Goal: Obtain resource: Download file/media

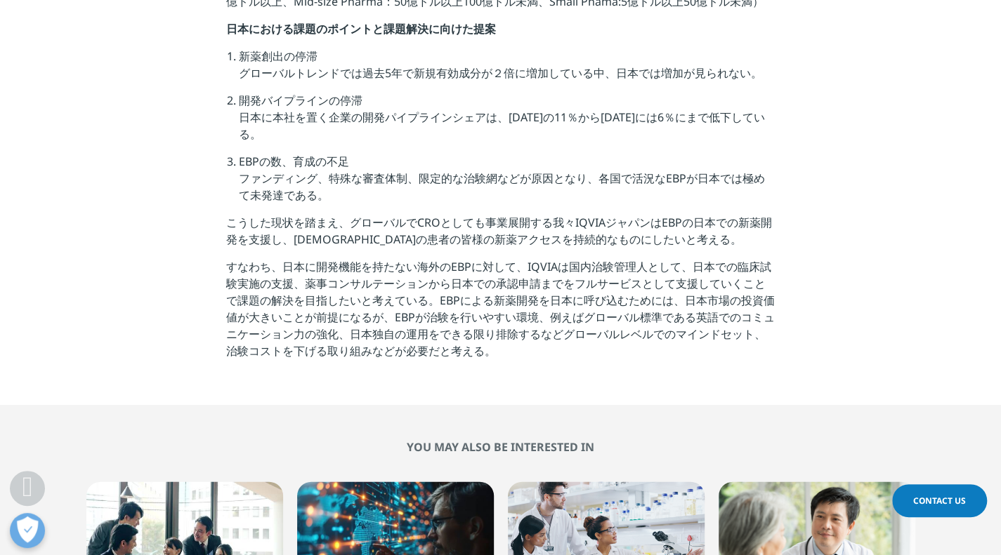
scroll to position [1615, 0]
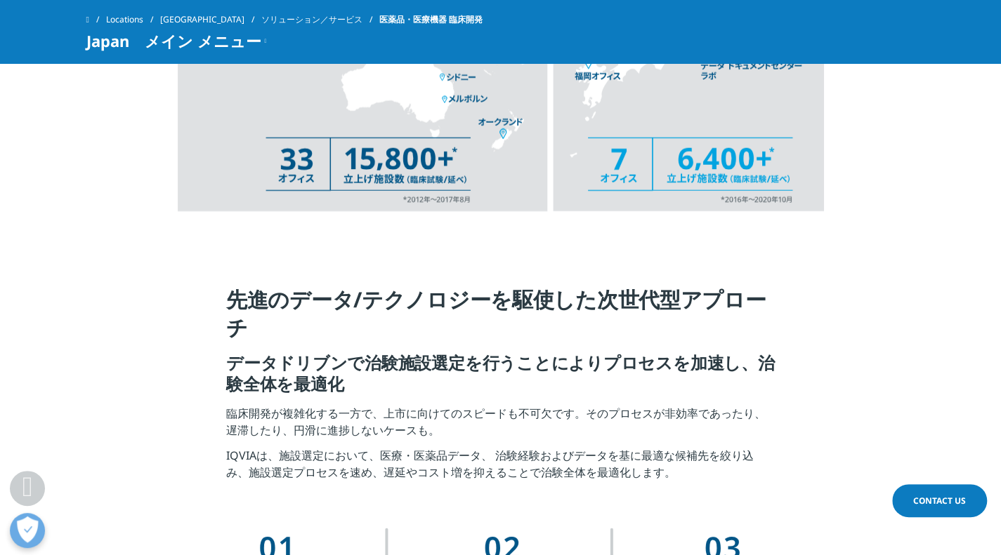
scroll to position [2458, 0]
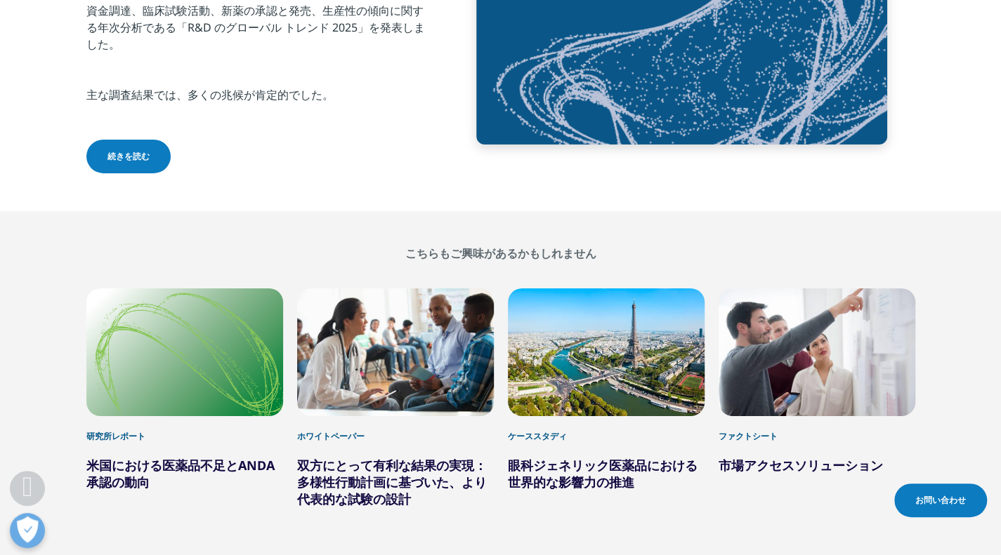
scroll to position [5315, 0]
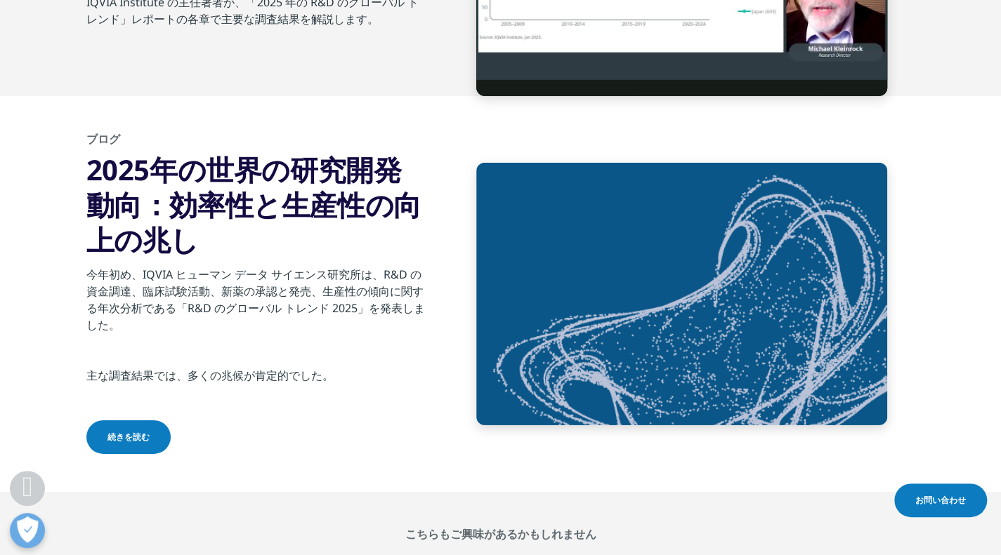
click at [253, 210] on font "2025年の世界の研究開発動向：効率性と生産性の向上の兆し" at bounding box center [253, 204] width 335 height 109
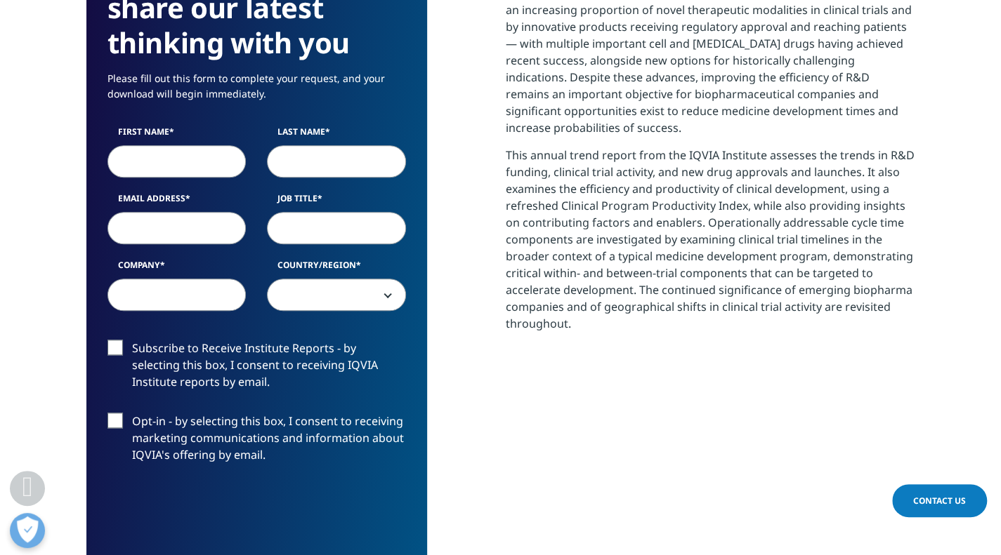
scroll to position [775, 829]
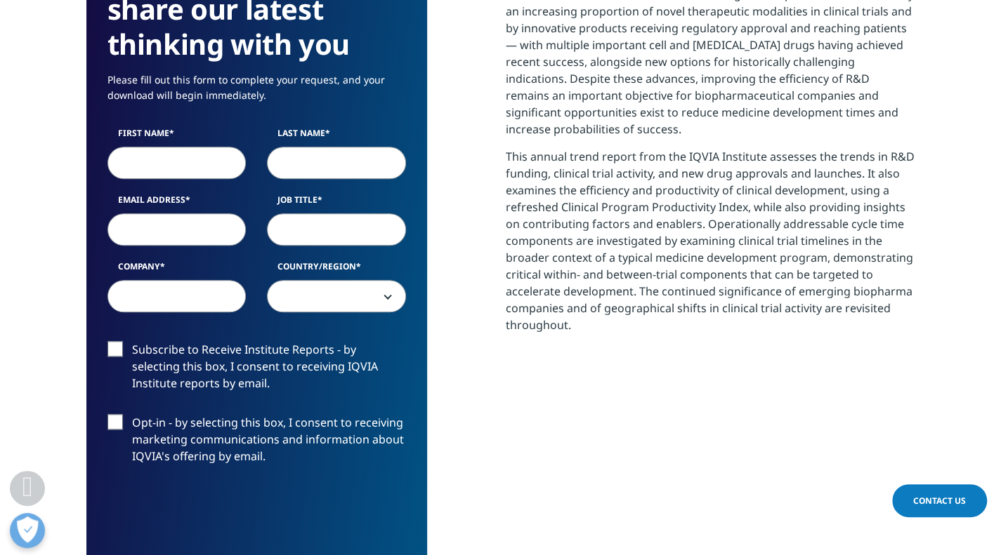
click at [166, 164] on input "First Name" at bounding box center [176, 163] width 139 height 32
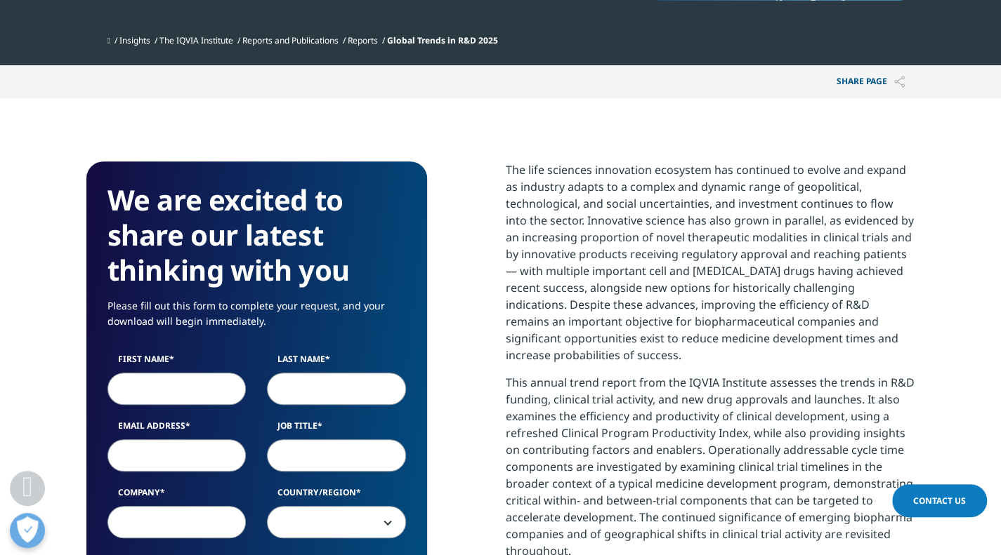
scroll to position [538, 0]
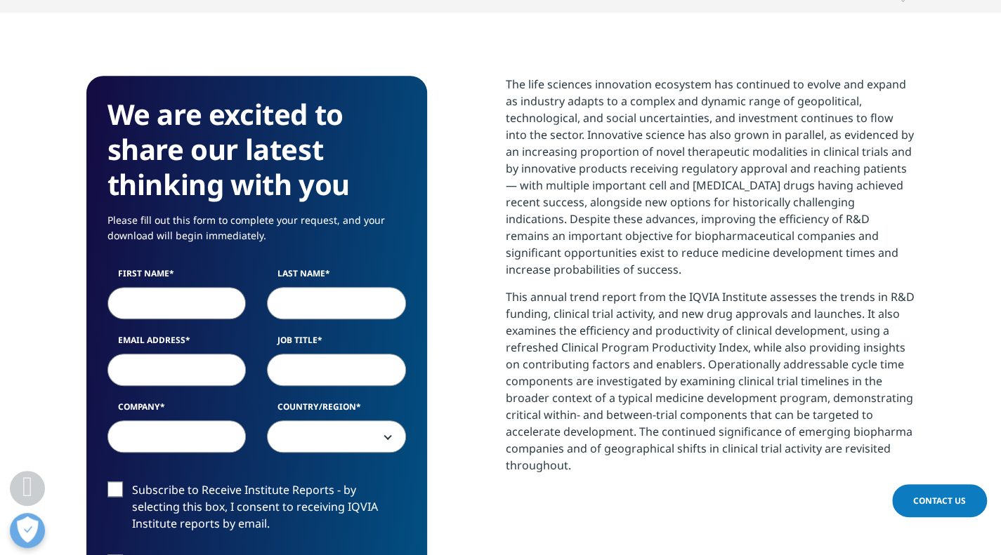
click at [184, 311] on input "First Name" at bounding box center [176, 303] width 139 height 32
type input "A"
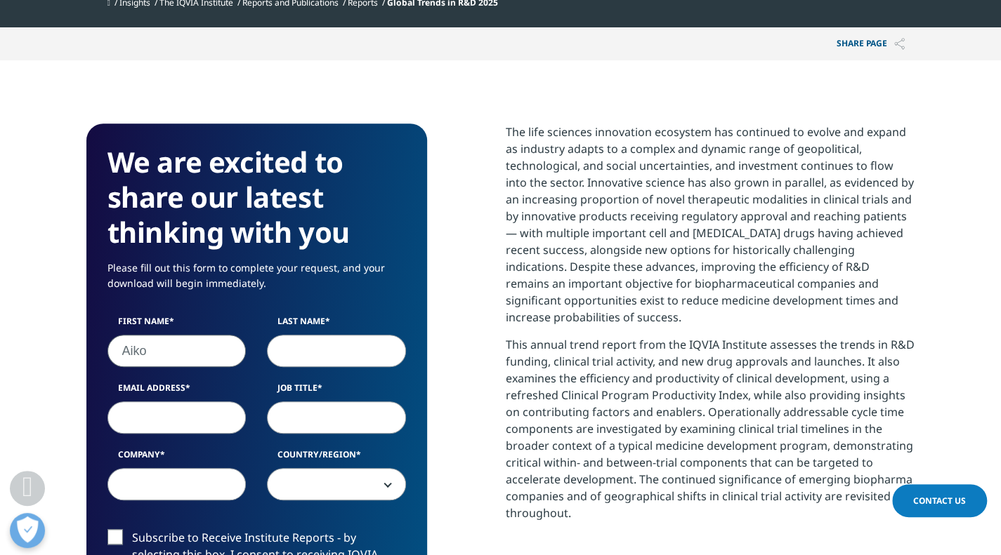
scroll to position [468, 0]
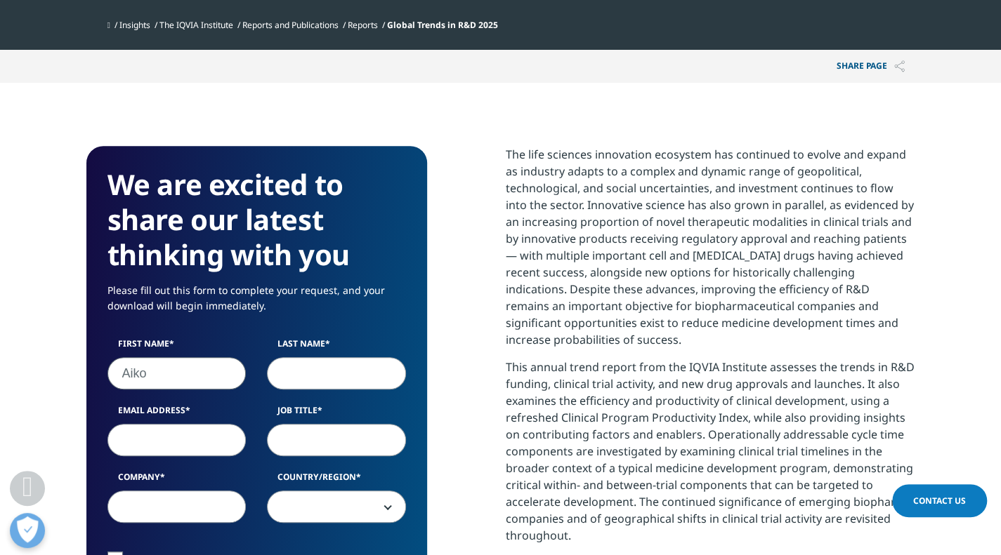
type input "Aiko"
click at [285, 385] on input "Last Name" at bounding box center [336, 373] width 139 height 32
type input "Miura"
click at [202, 437] on input "Email Address" at bounding box center [176, 440] width 139 height 32
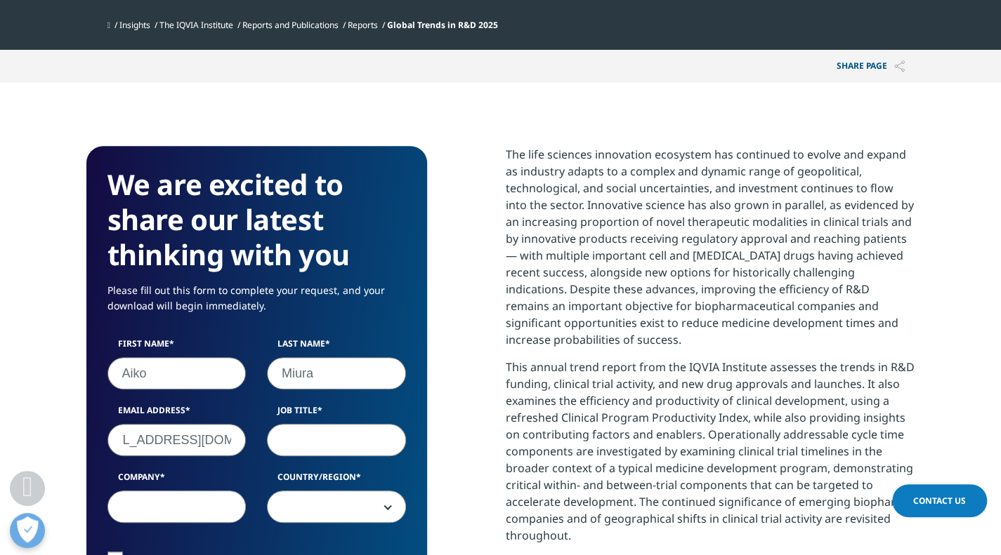
type input "aiko.miura@carenet.co.jp"
click at [299, 448] on input "Job Title" at bounding box center [336, 440] width 139 height 32
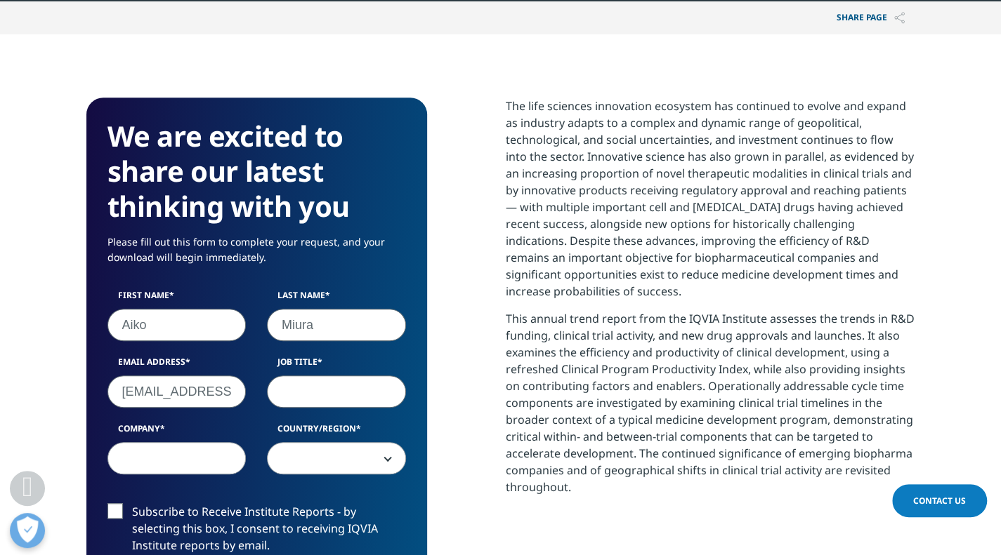
scroll to position [538, 0]
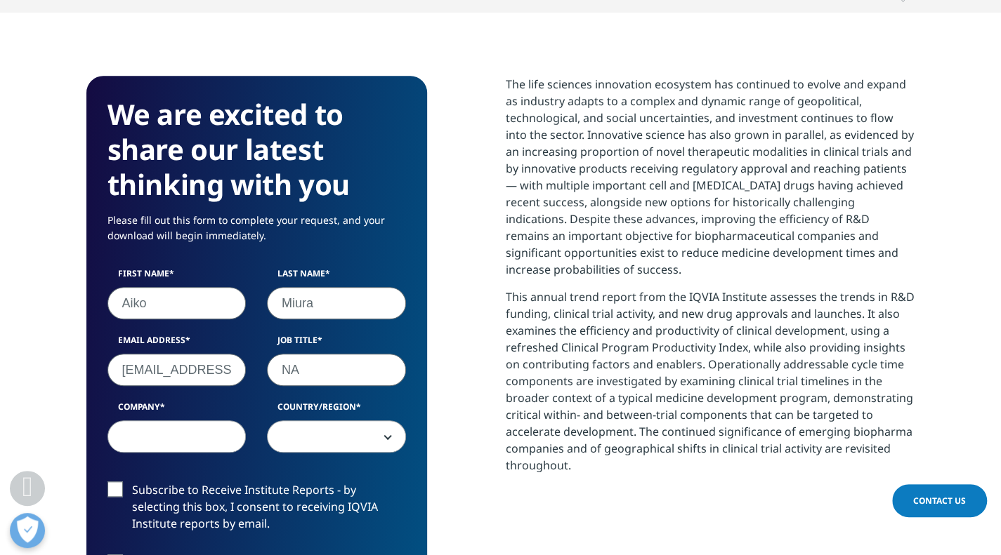
type input "N"
paste input "Medical-Business Strategy Office"
type input "Medical-Business Strategy Office"
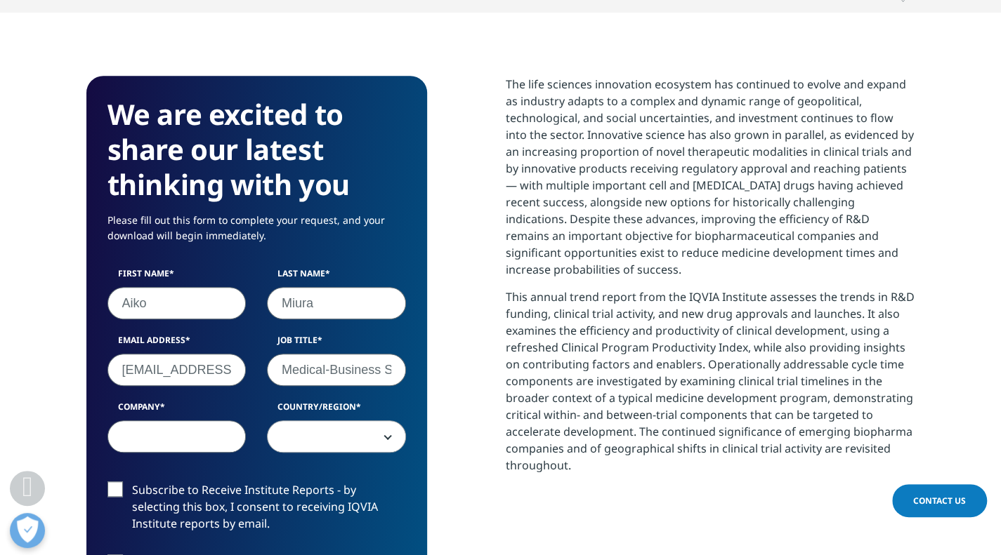
click at [195, 430] on input "Company" at bounding box center [176, 437] width 139 height 32
type input "CareNet, Inc"
click at [316, 434] on span at bounding box center [337, 437] width 138 height 32
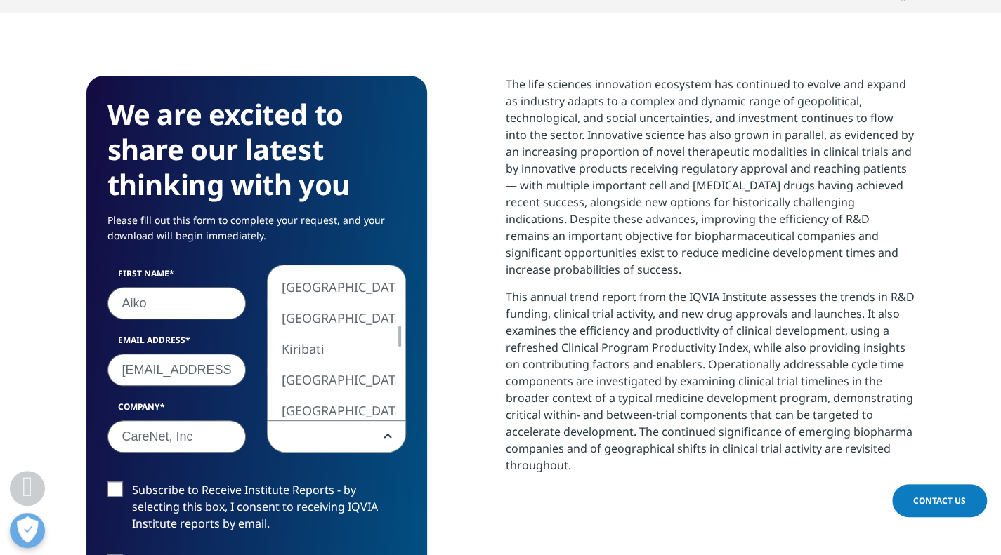
select select "[GEOGRAPHIC_DATA]"
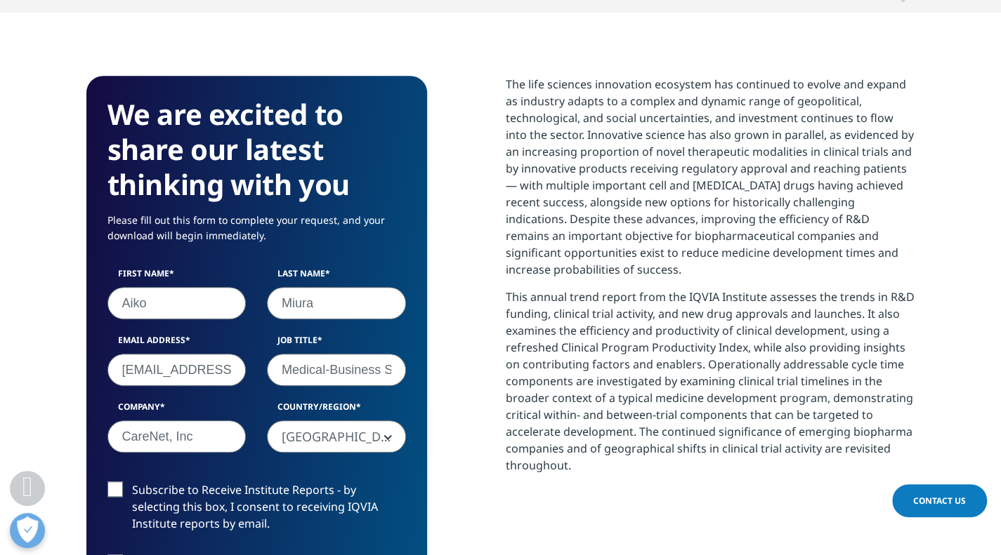
click at [251, 475] on form "We are excited to share our latest thinking with you Please fill out this form …" at bounding box center [256, 464] width 298 height 734
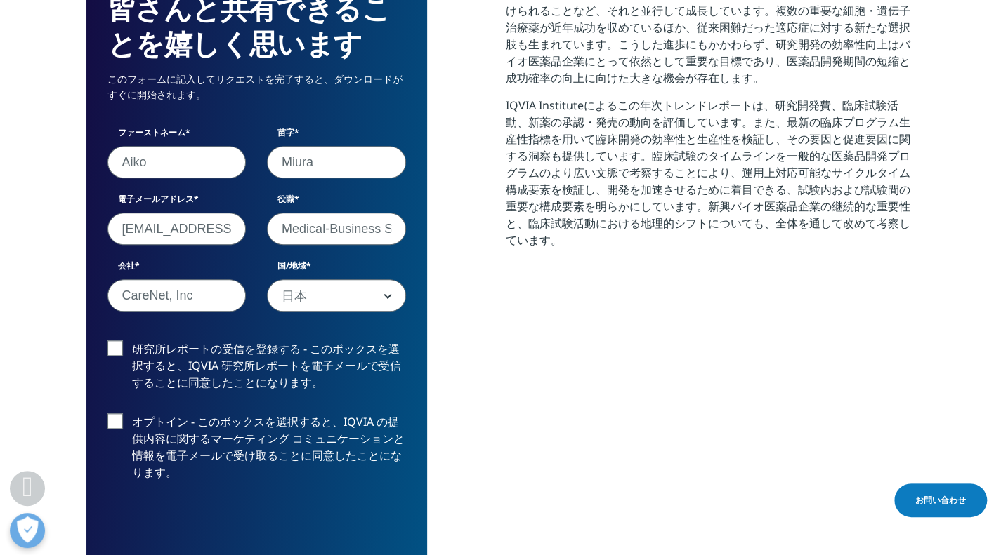
scroll to position [792, 829]
click at [119, 346] on label "研究所レポートの受信を登録する - このボックスを選択すると、IQVIA 研究所レポートを電子メールで受信することに同意したことになります。" at bounding box center [256, 370] width 298 height 58
click at [132, 341] on input "研究所レポートの受信を登録する - このボックスを選択すると、IQVIA 研究所レポートを電子メールで受信することに同意したことになります。" at bounding box center [132, 341] width 0 height 0
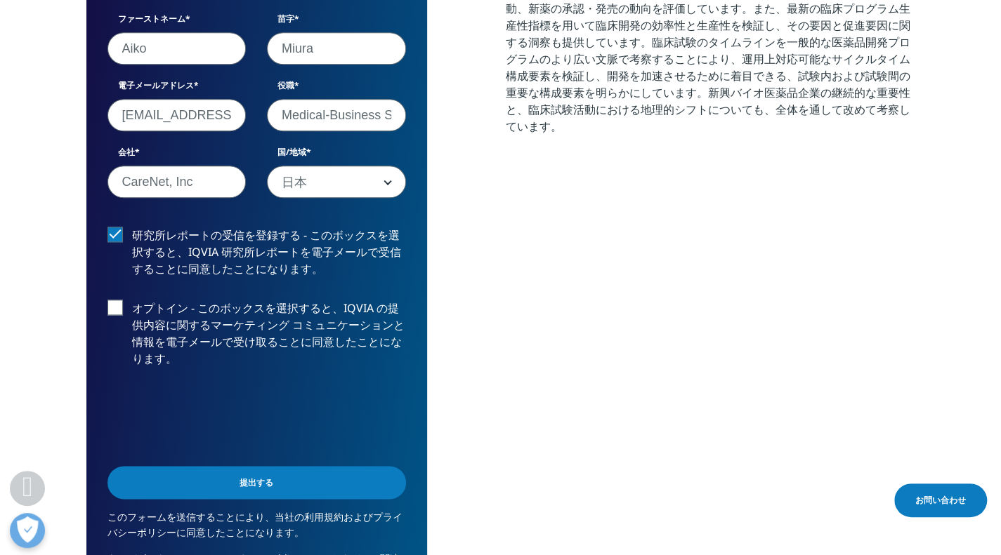
scroll to position [820, 0]
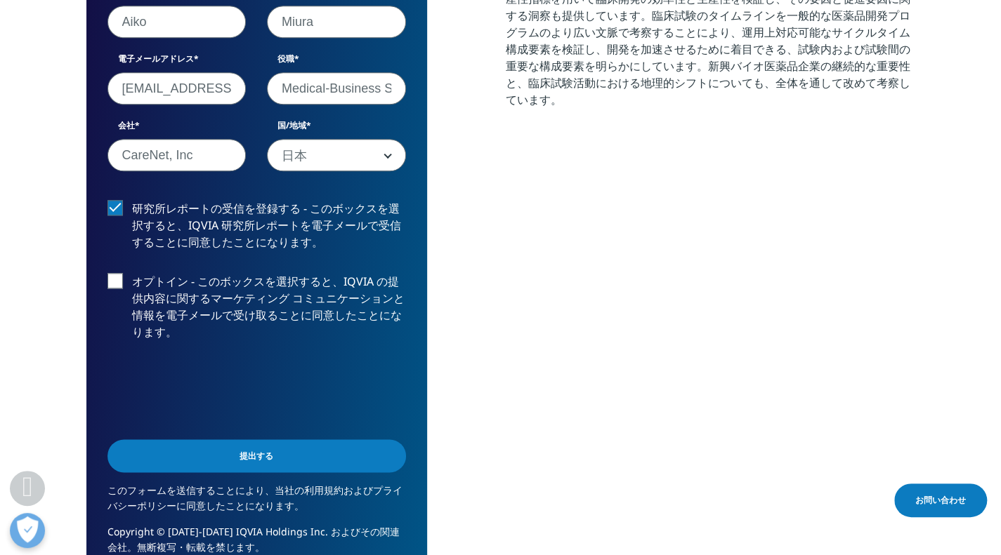
click at [265, 453] on input "提出する" at bounding box center [256, 456] width 298 height 33
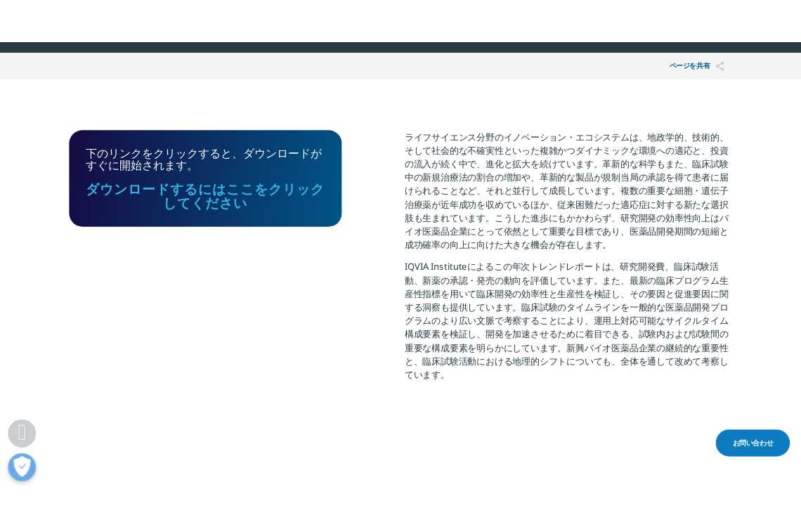
scroll to position [496, 0]
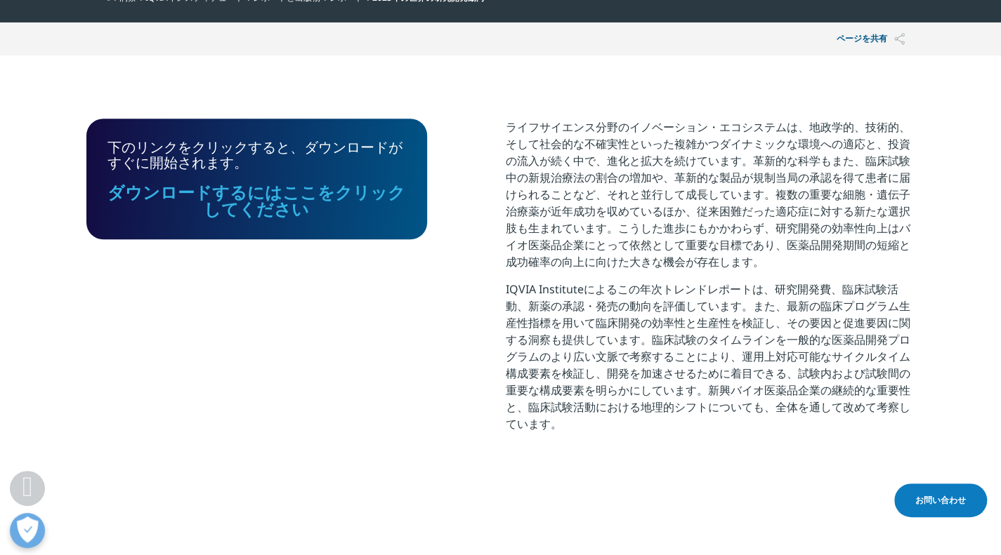
click at [238, 211] on font "ダウンロードするにはここをクリックしてください" at bounding box center [256, 200] width 298 height 40
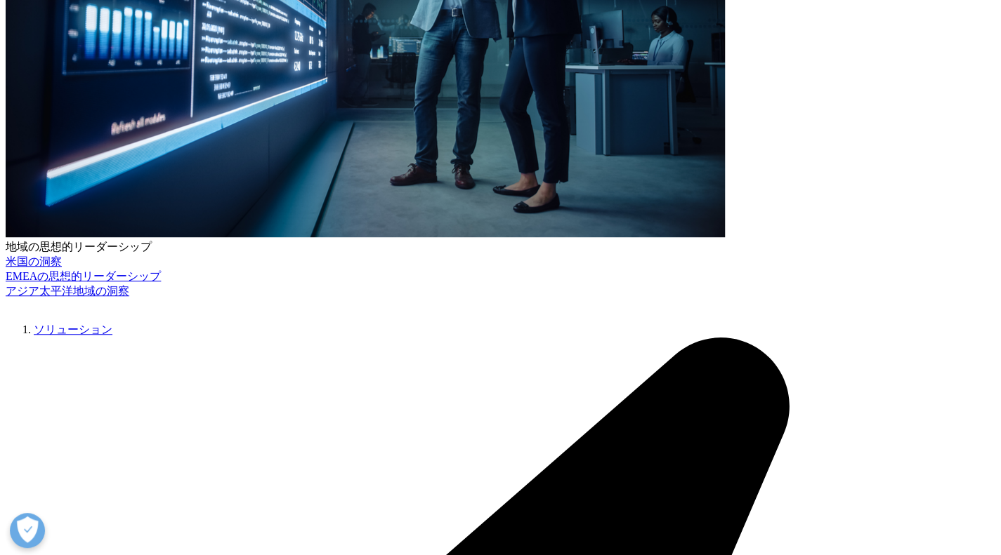
scroll to position [211, 0]
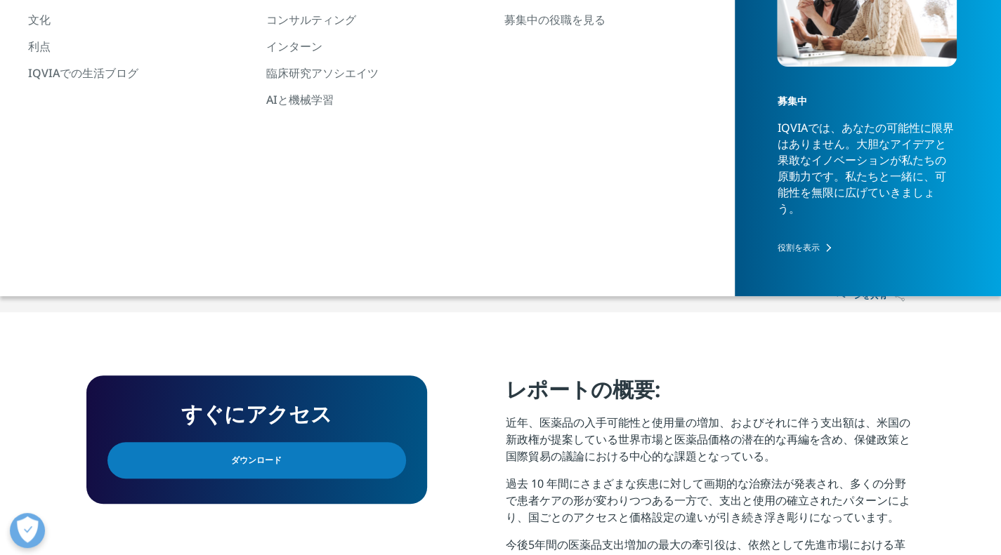
click at [267, 463] on font "ダウンロード" at bounding box center [256, 460] width 51 height 12
click at [136, 258] on font "洞察" at bounding box center [127, 255] width 17 height 12
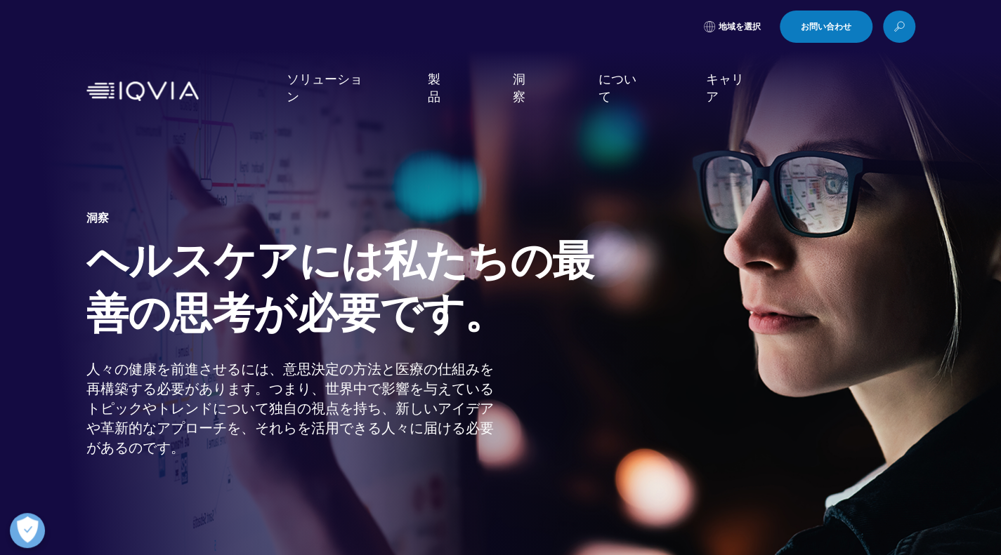
click at [513, 92] on font "洞察" at bounding box center [519, 87] width 13 height 34
click at [520, 93] on font "洞察" at bounding box center [519, 87] width 13 height 34
click at [862, 198] on img "主要な" at bounding box center [884, 189] width 147 height 98
click at [862, 336] on font "もっと詳しく知る" at bounding box center [844, 338] width 67 height 12
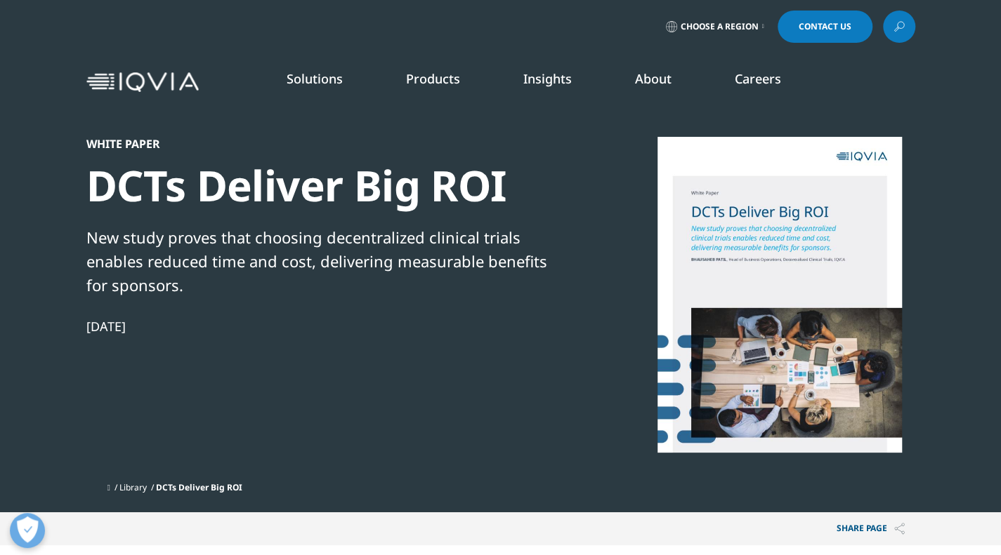
scroll to position [191, 829]
click at [542, 86] on link "Insights" at bounding box center [547, 78] width 48 height 17
click at [101, 75] on img at bounding box center [142, 82] width 112 height 20
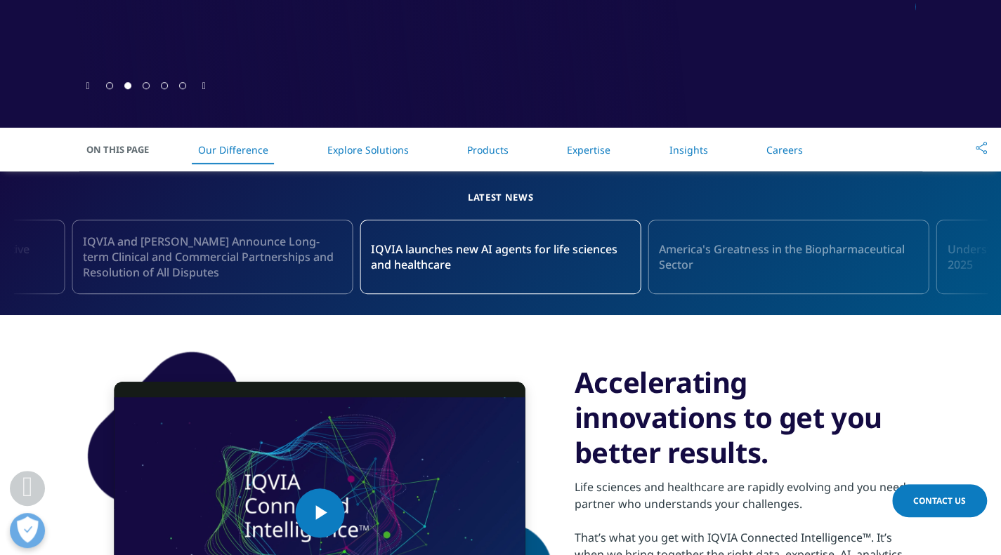
scroll to position [562, 0]
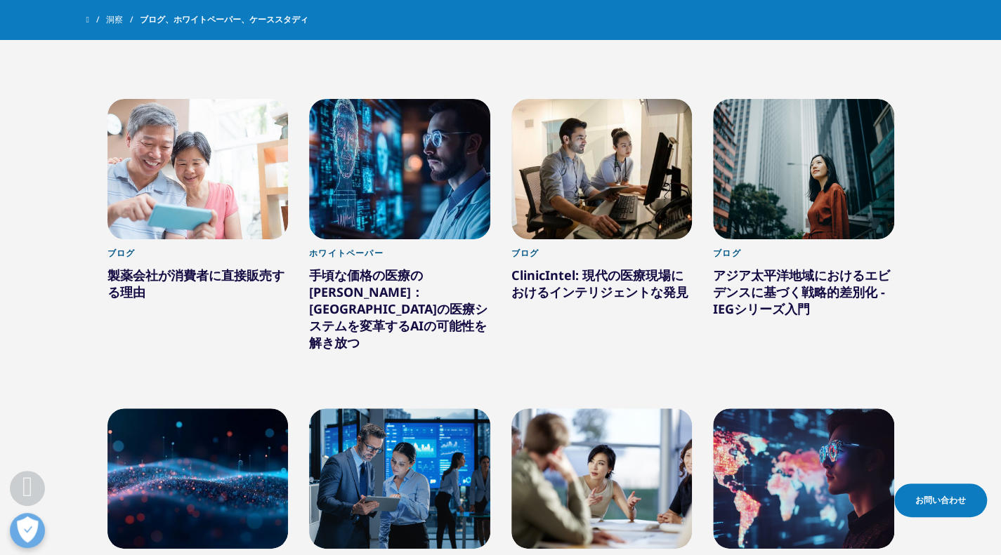
scroll to position [913, 0]
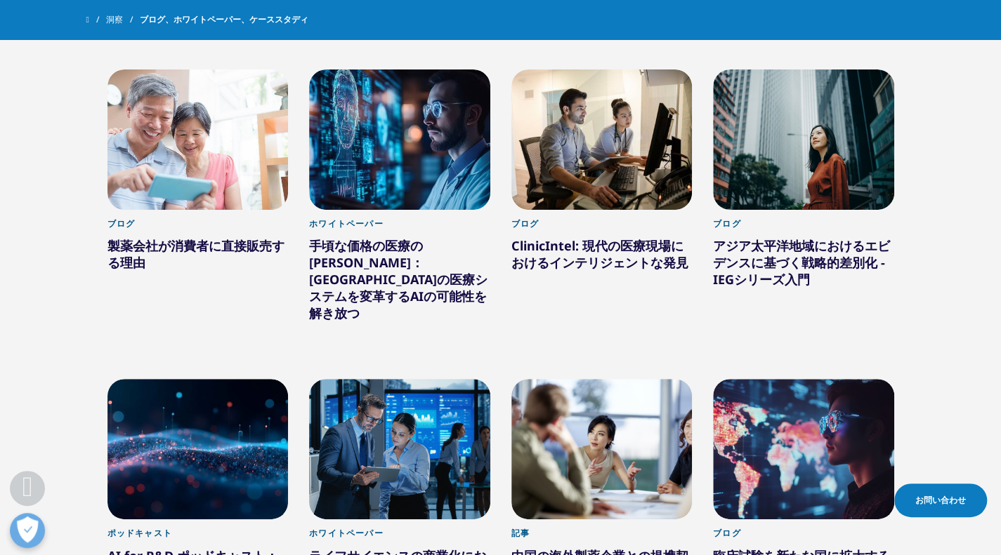
drag, startPoint x: 950, startPoint y: 297, endPoint x: 959, endPoint y: 348, distance: 52.0
click at [959, 348] on section "Clear Search Loading タイプ Loading Clear Or/And Operator Toggle 記事 221 Toggle Tog…" at bounding box center [500, 198] width 1001 height 1149
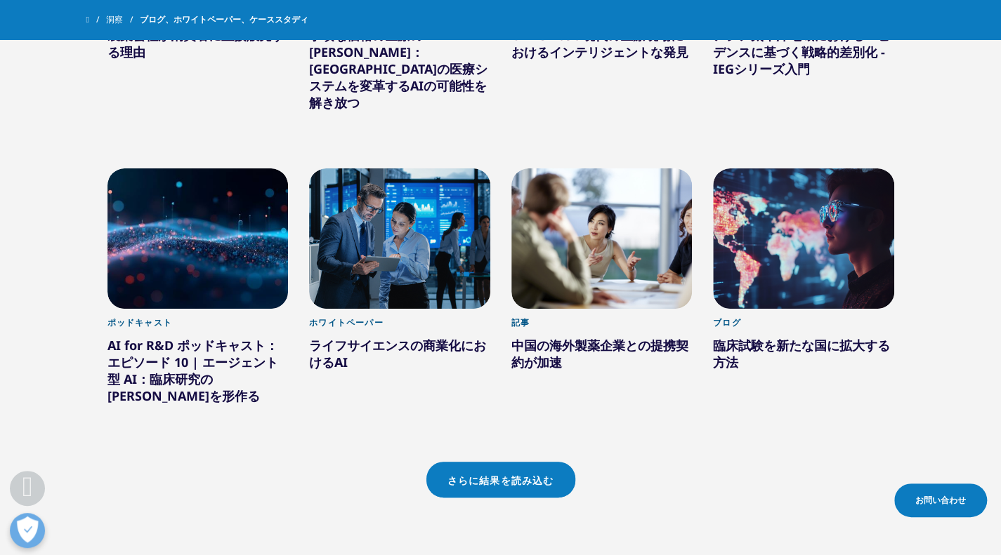
scroll to position [1194, 0]
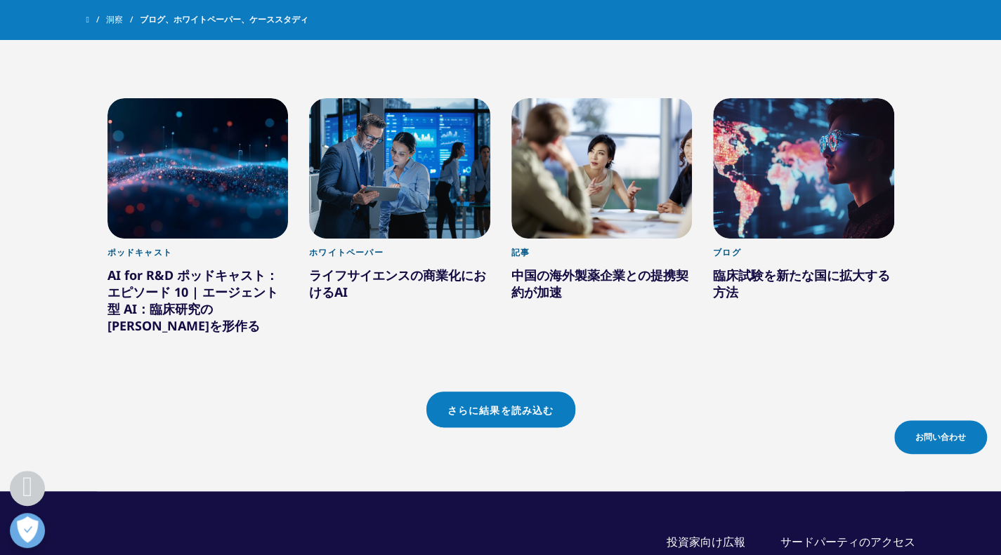
click at [525, 405] on font "さらに結果を読み込む" at bounding box center [500, 411] width 107 height 12
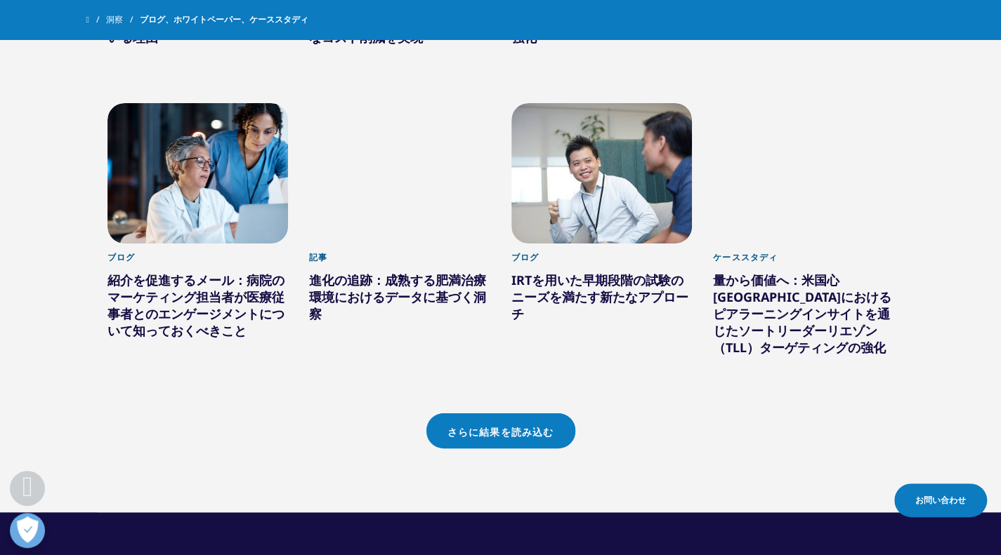
scroll to position [2037, 0]
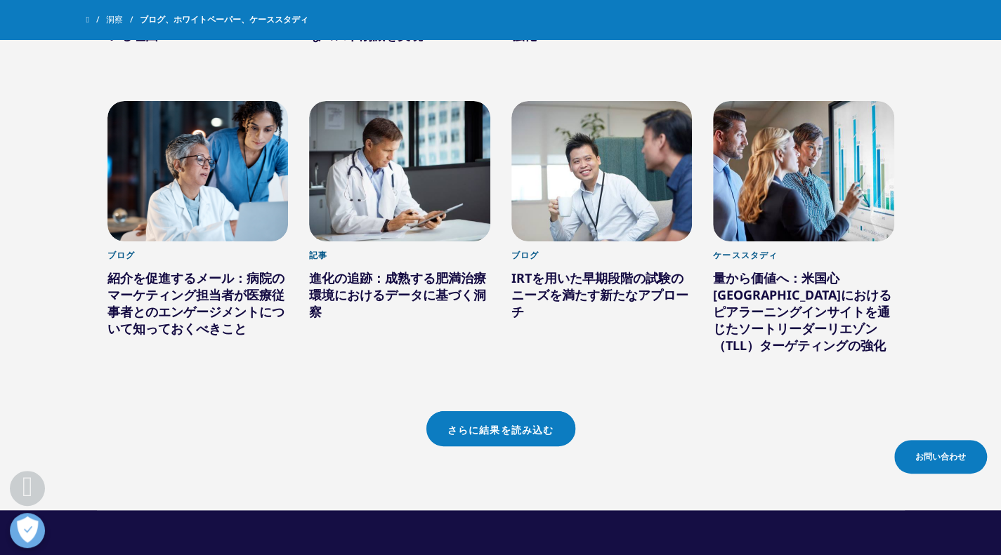
click at [527, 423] on font "さらに結果を読み込む" at bounding box center [500, 429] width 107 height 12
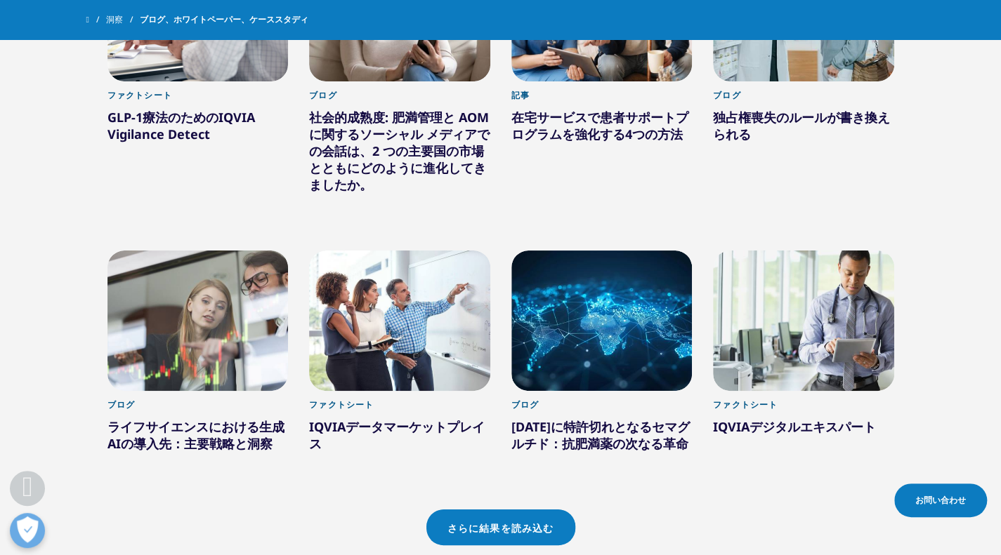
scroll to position [2879, 0]
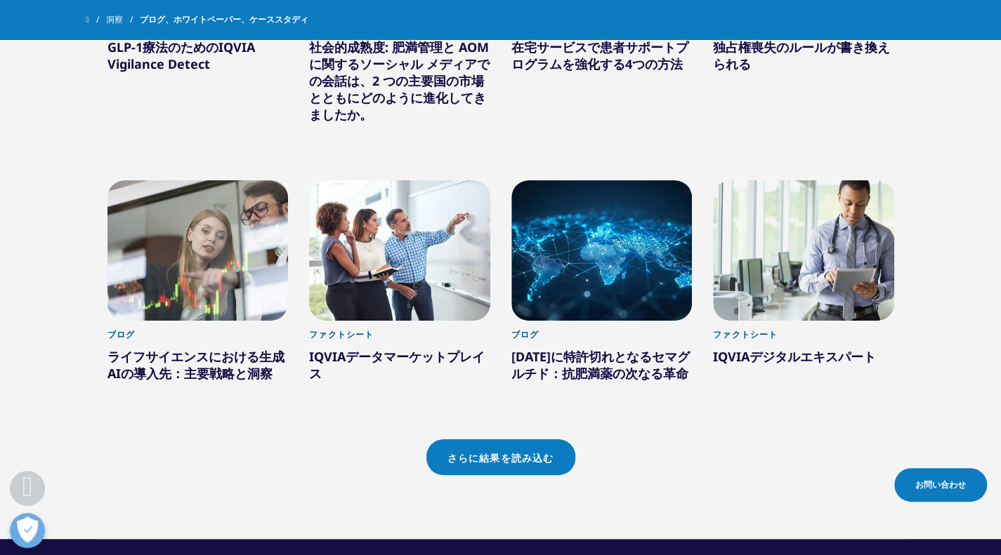
click at [522, 440] on link "さらに結果を読み込む" at bounding box center [500, 458] width 149 height 36
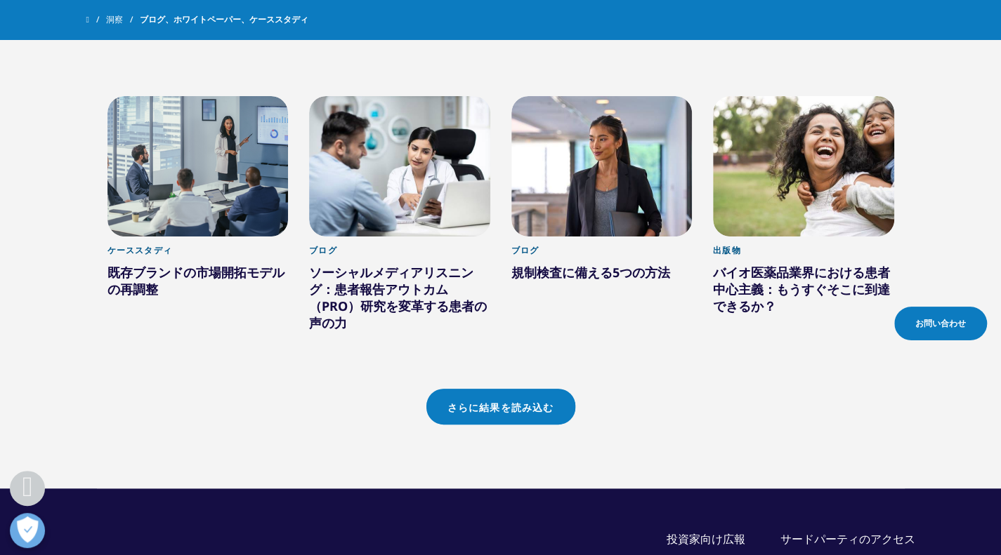
scroll to position [3933, 0]
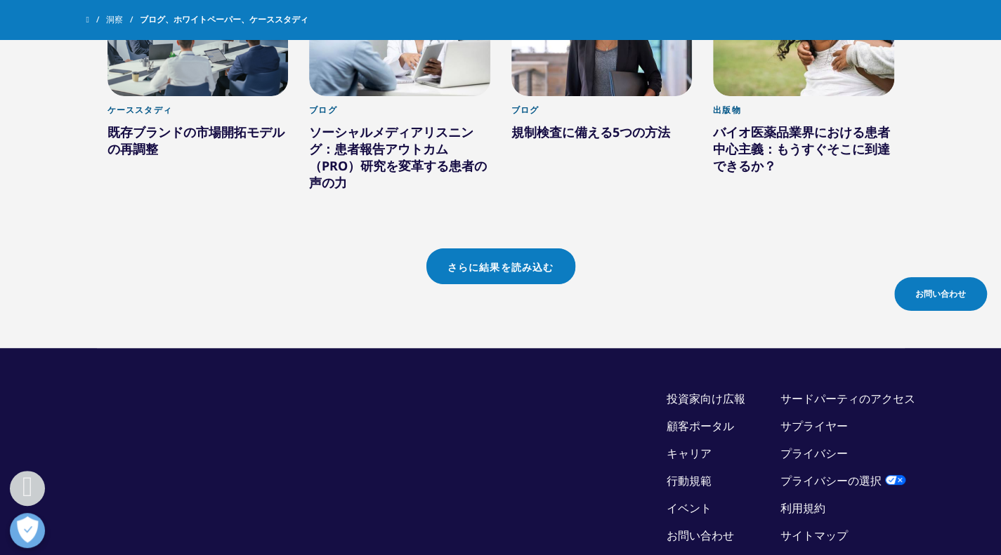
click at [532, 249] on link "さらに結果を読み込む" at bounding box center [500, 267] width 149 height 36
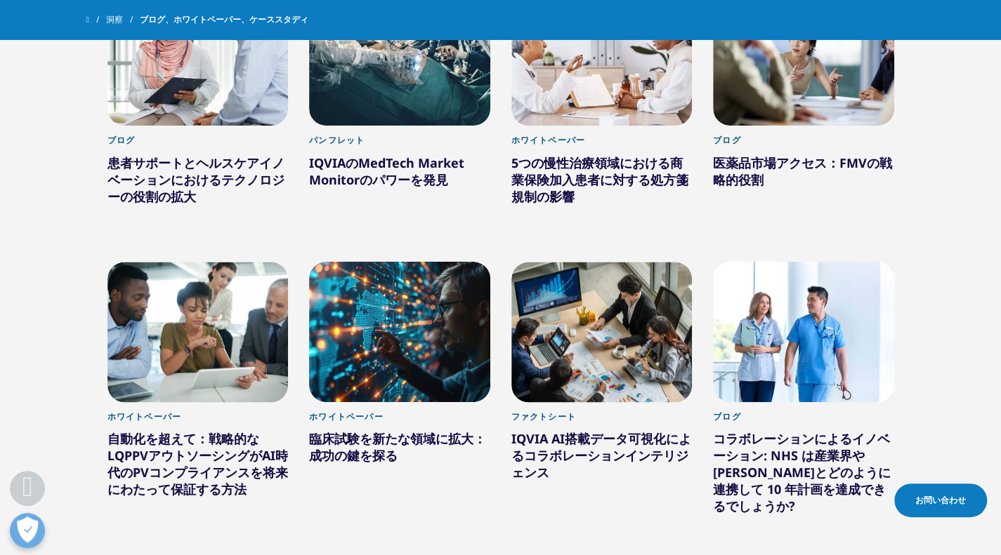
scroll to position [4494, 0]
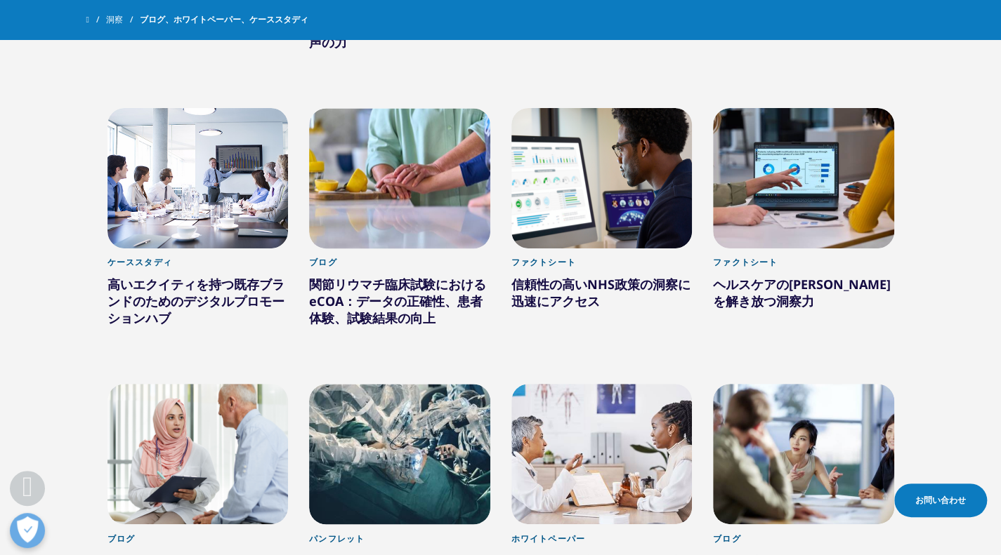
scroll to position [3862, 0]
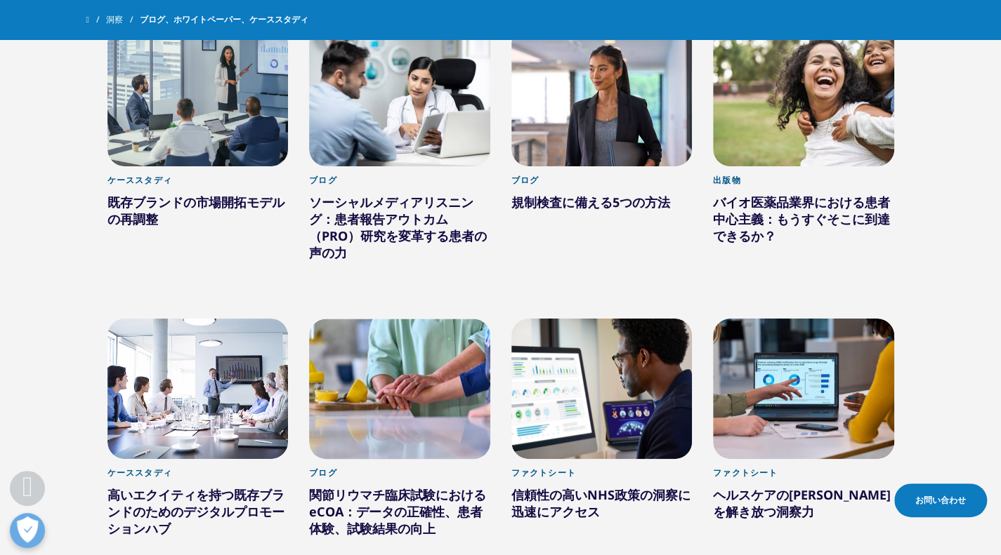
click at [802, 194] on font "バイオ医薬品業界における患者中心主義：もうすぐそこに到達できるか？" at bounding box center [801, 219] width 177 height 51
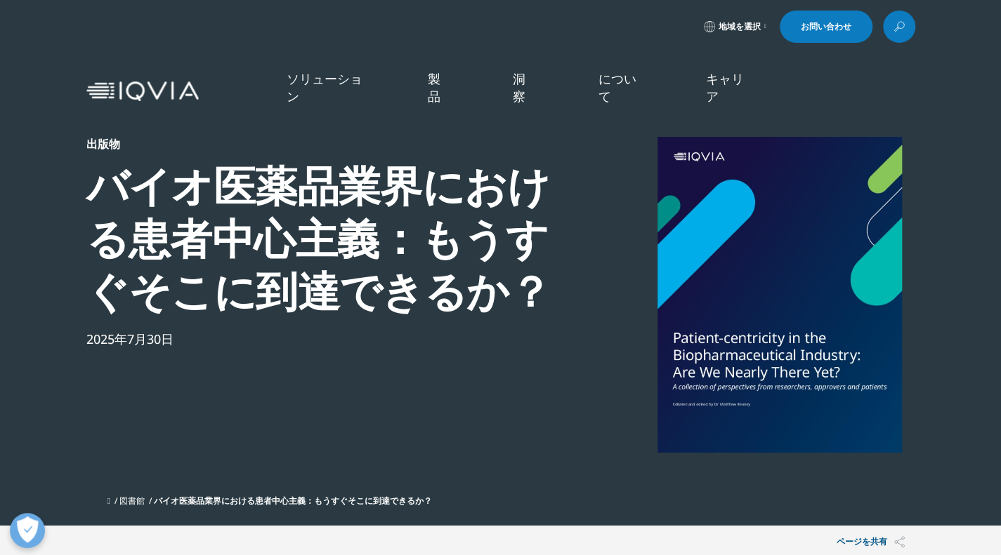
scroll to position [336, 829]
